Goal: Find specific page/section: Find specific page/section

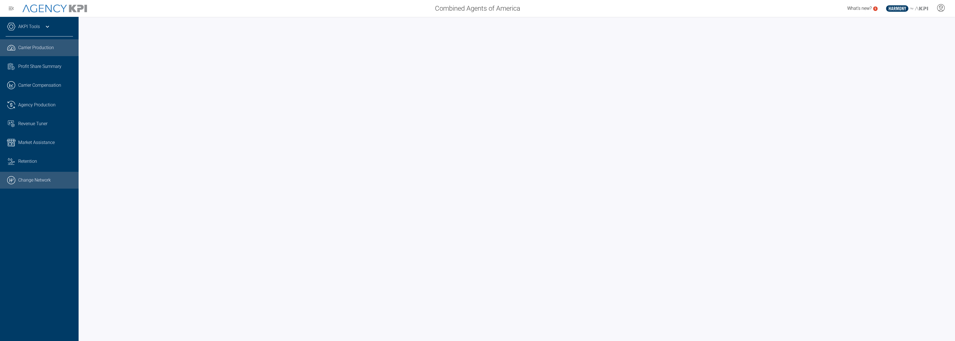
click at [40, 177] on link ".cls-1{fill:none;stroke:#000;stroke-linecap:round;stroke-linejoin:round;stroke-…" at bounding box center [39, 180] width 79 height 17
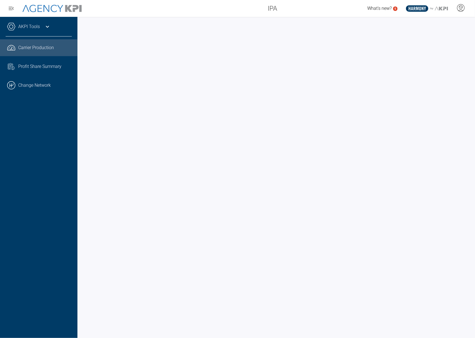
drag, startPoint x: 27, startPoint y: 240, endPoint x: 31, endPoint y: 235, distance: 6.6
click at [27, 240] on div "AKPI Tools Core Production Data Upload Agency Code Mapping Carrier Data Health …" at bounding box center [38, 177] width 77 height 321
click at [49, 26] on icon at bounding box center [47, 26] width 7 height 7
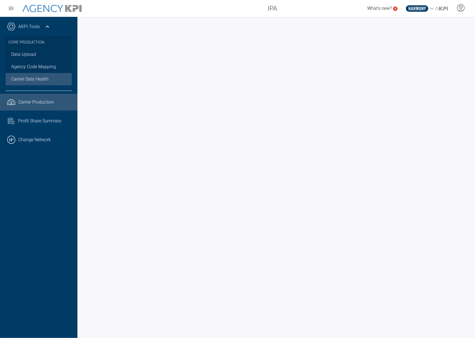
click at [38, 84] on link "Carrier Data Health" at bounding box center [39, 79] width 66 height 12
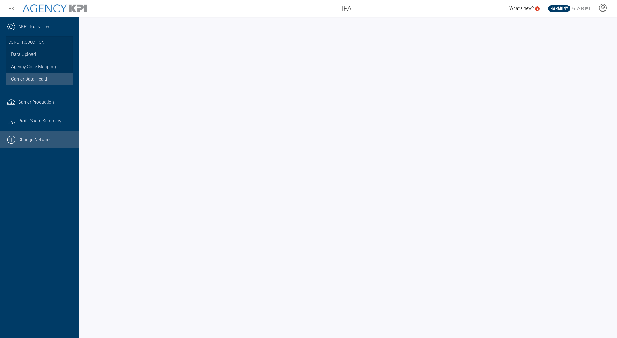
click at [47, 143] on link ".cls-1{fill:none;stroke:#000;stroke-linecap:round;stroke-linejoin:round;stroke-…" at bounding box center [39, 139] width 79 height 17
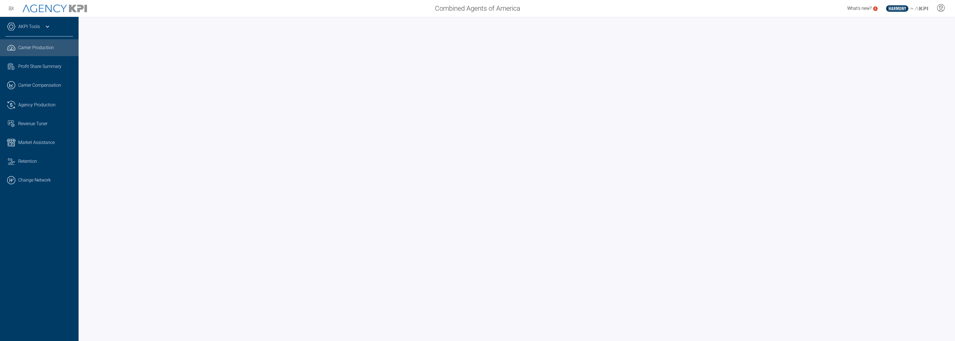
click at [51, 27] on div "AKPI Tools" at bounding box center [39, 29] width 67 height 14
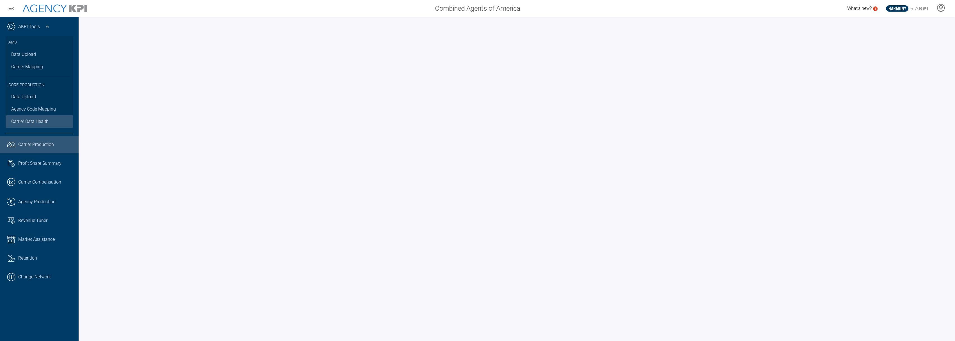
click at [28, 122] on span "Carrier Data Health" at bounding box center [29, 121] width 37 height 7
click at [47, 273] on link ".cls-1{fill:none;stroke:#000;stroke-linecap:round;stroke-linejoin:round;stroke-…" at bounding box center [39, 277] width 79 height 17
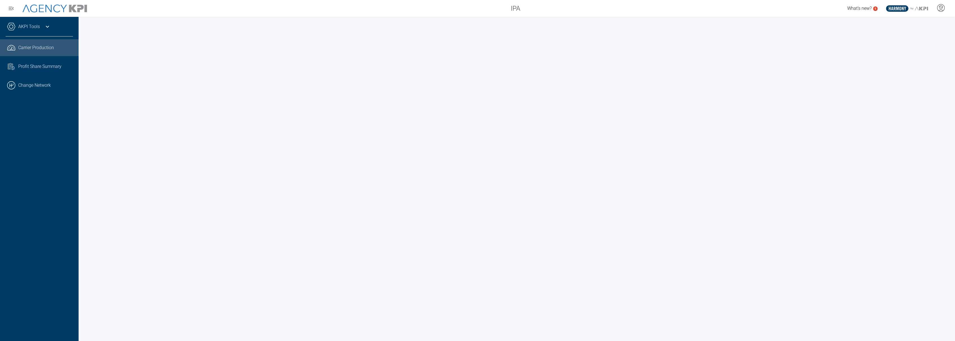
click at [45, 27] on icon at bounding box center [47, 26] width 7 height 7
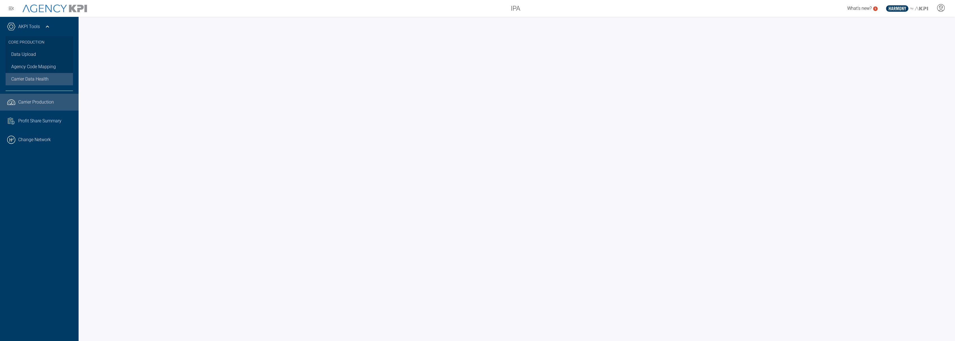
click at [38, 77] on span "Carrier Data Health" at bounding box center [29, 79] width 37 height 7
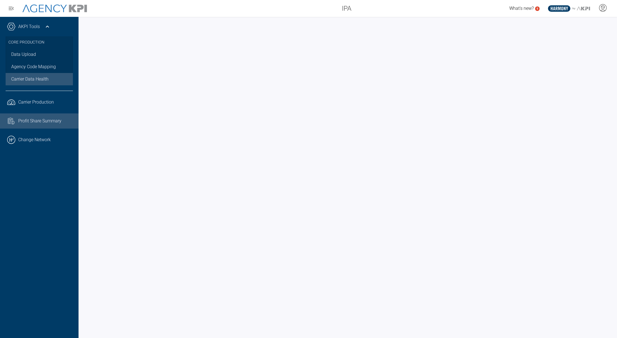
click at [41, 120] on span "Profit Share Summary" at bounding box center [39, 121] width 43 height 7
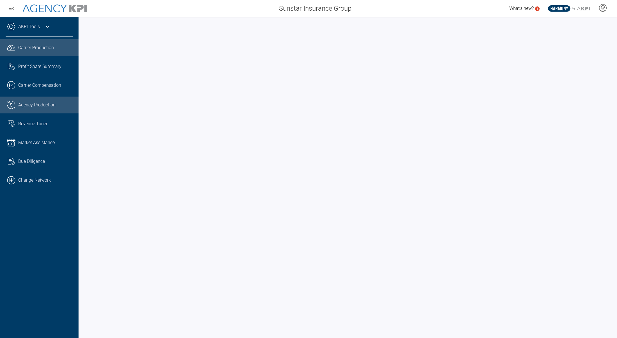
click at [51, 109] on link ".cls-1{fill:none;stroke:#221f20;stroke-linecap:round;stroke-linejoin:round;stro…" at bounding box center [39, 105] width 79 height 17
